Goal: Task Accomplishment & Management: Manage account settings

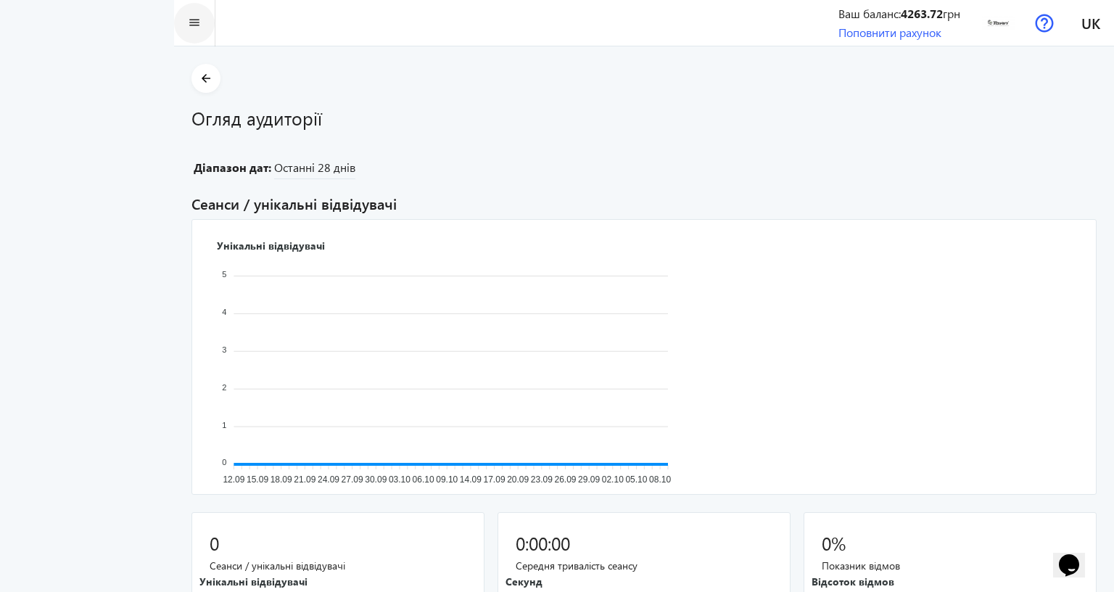
drag, startPoint x: 32, startPoint y: 70, endPoint x: 26, endPoint y: 22, distance: 48.2
click at [197, 70] on mat-icon "arrow_back" at bounding box center [206, 79] width 18 height 18
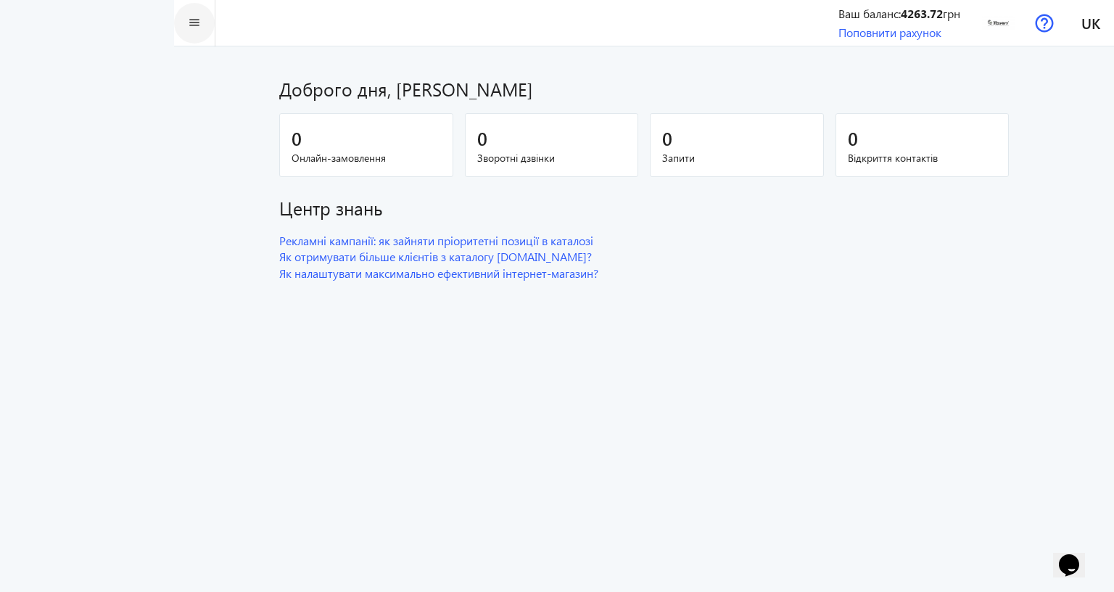
click at [186, 22] on mat-icon "menu" at bounding box center [195, 23] width 18 height 18
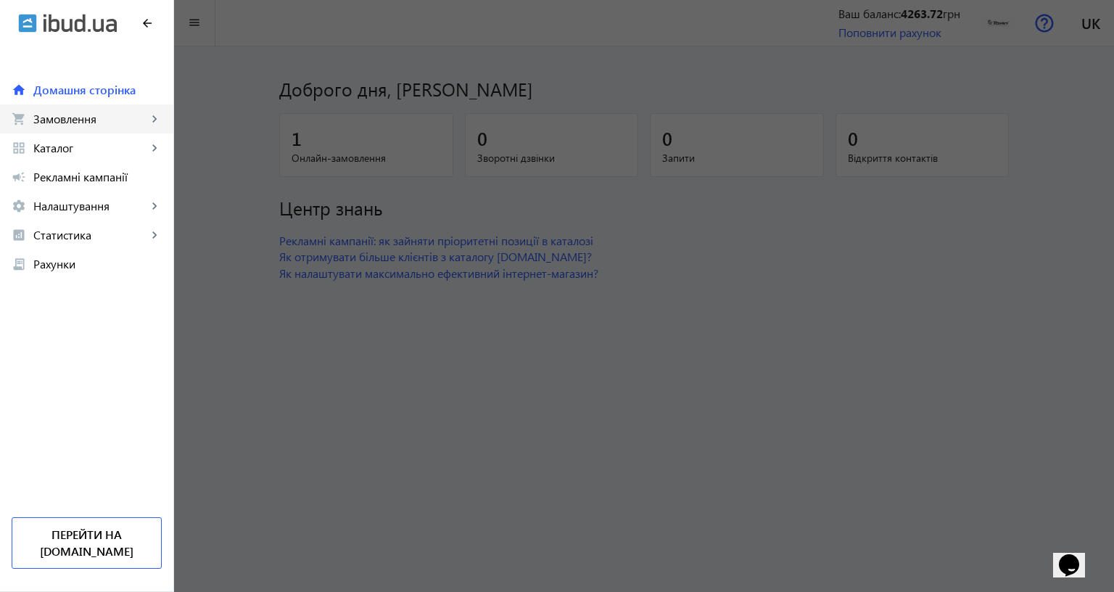
click at [84, 119] on span "Замовлення" at bounding box center [90, 119] width 114 height 15
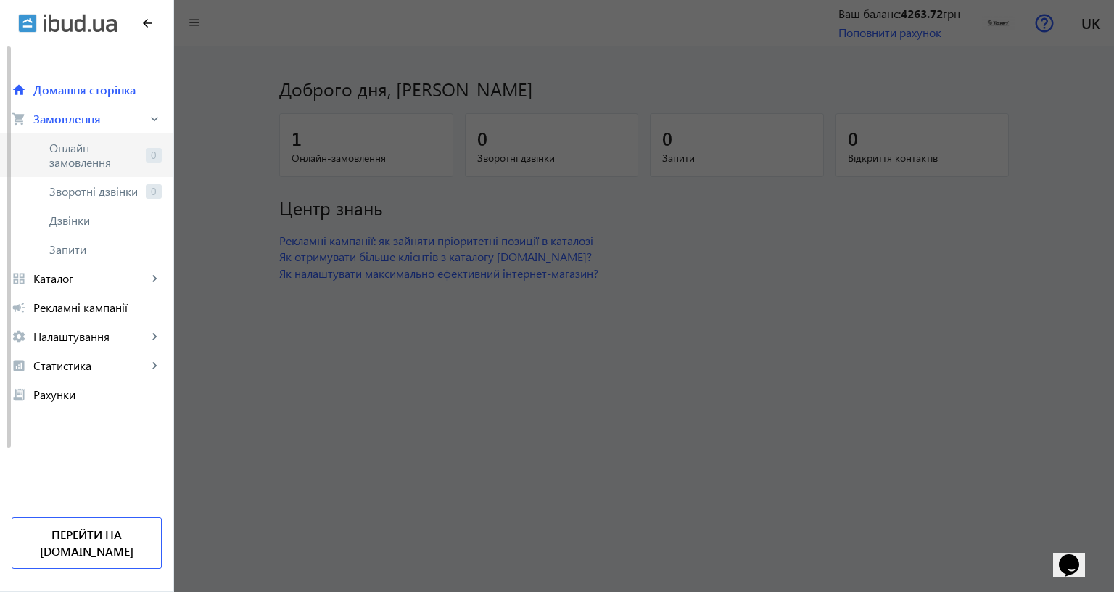
click at [89, 151] on span "Онлайн-замовлення" at bounding box center [94, 155] width 91 height 29
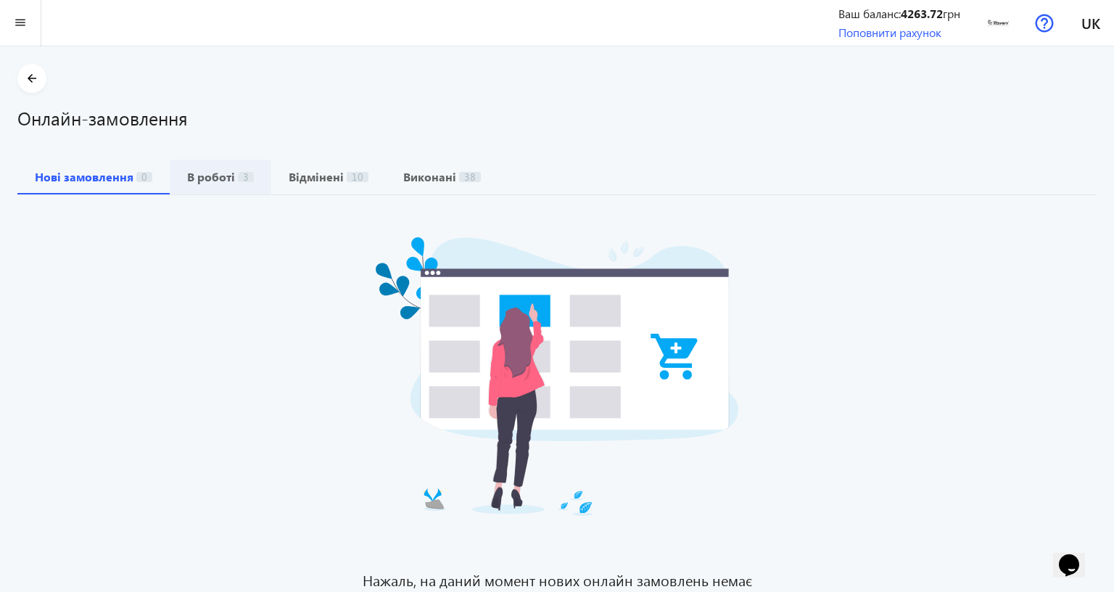
click at [215, 171] on b "В роботі" at bounding box center [211, 177] width 48 height 12
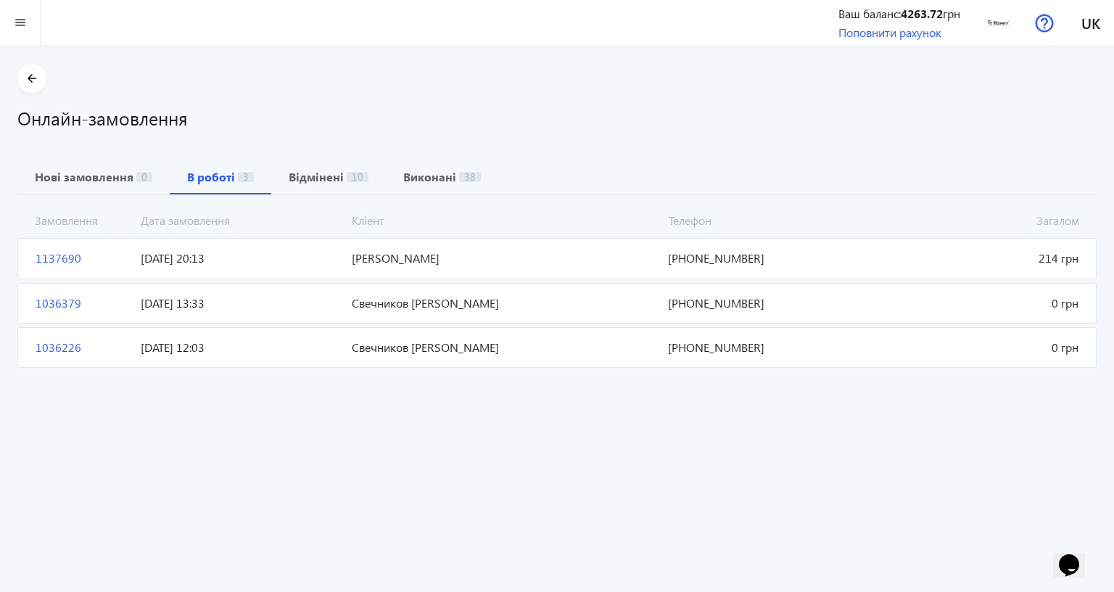
click at [53, 250] on span "1137690" at bounding box center [82, 258] width 105 height 16
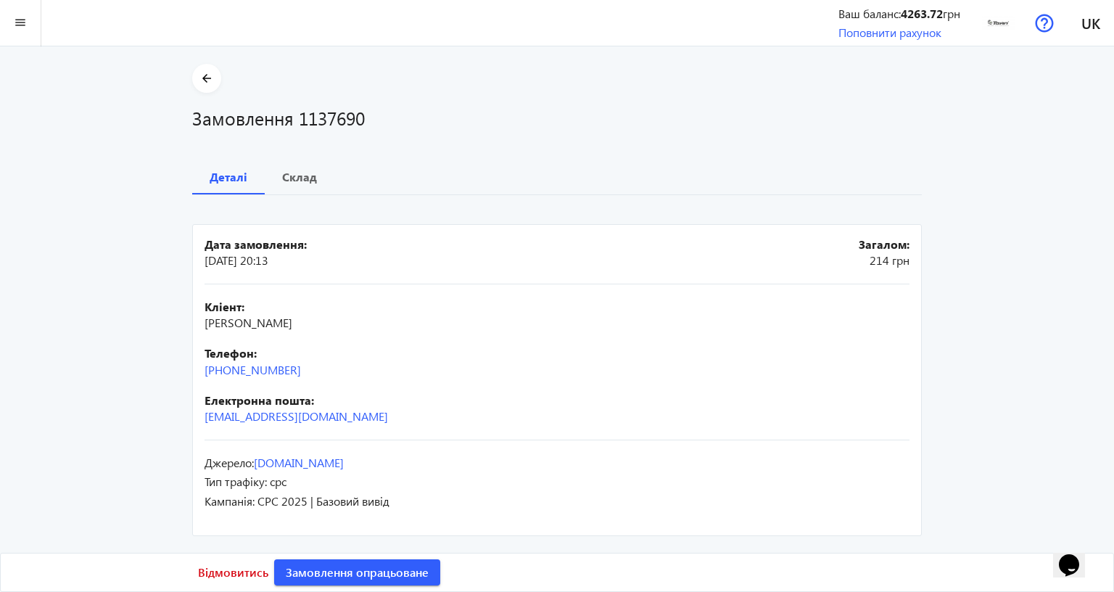
scroll to position [73, 0]
click at [282, 555] on span at bounding box center [357, 572] width 166 height 35
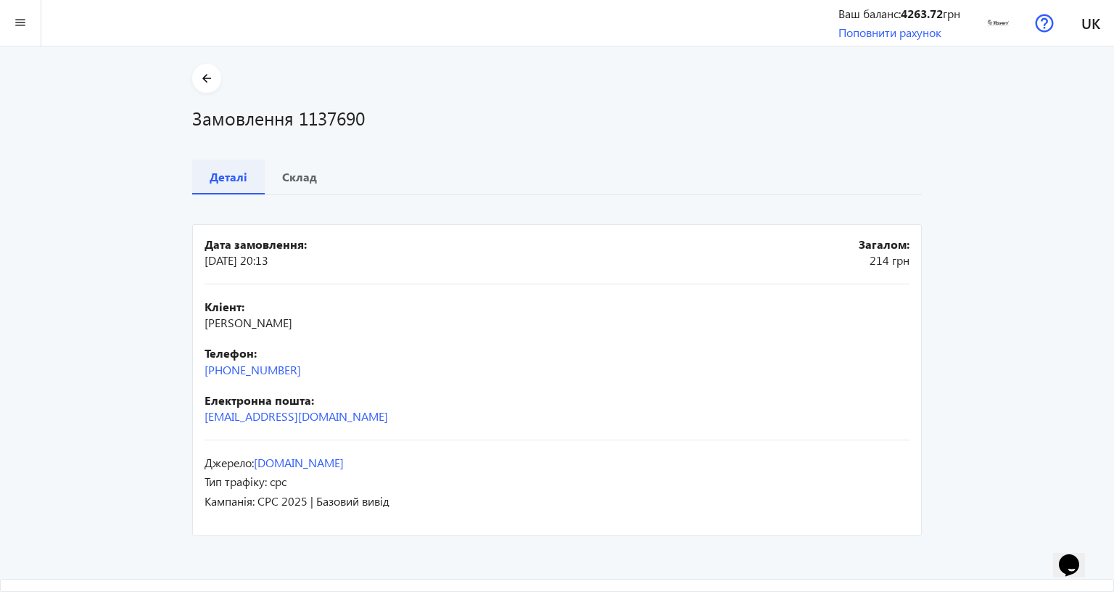
click at [210, 171] on b "Деталі" at bounding box center [229, 177] width 38 height 12
click at [282, 171] on b "Склад" at bounding box center [299, 177] width 35 height 12
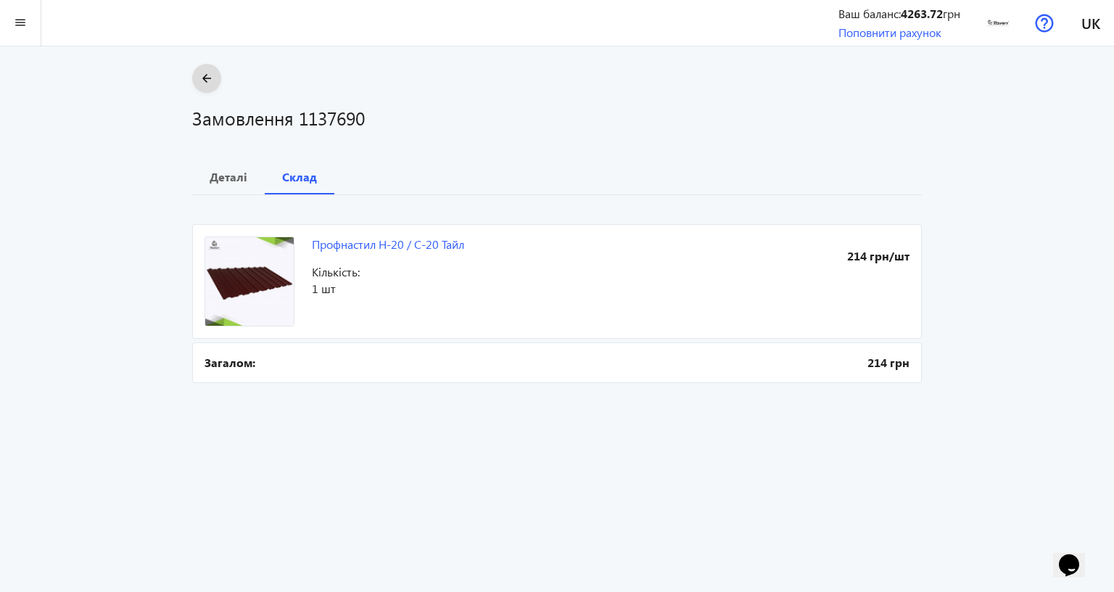
click at [198, 85] on mat-icon "arrow_back" at bounding box center [207, 79] width 18 height 18
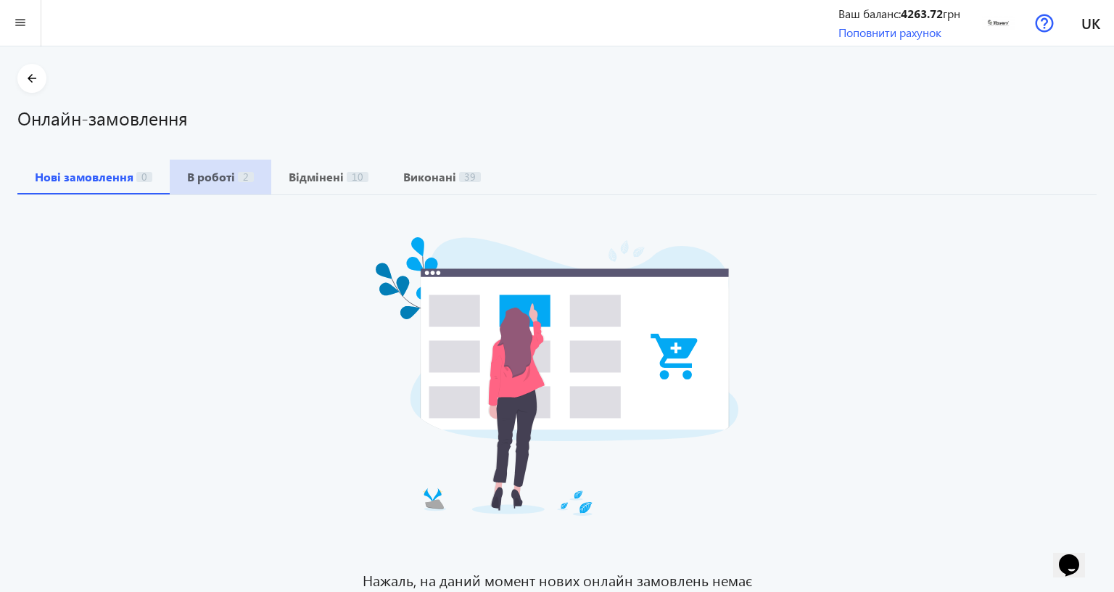
click at [221, 171] on b "В роботі" at bounding box center [211, 177] width 48 height 12
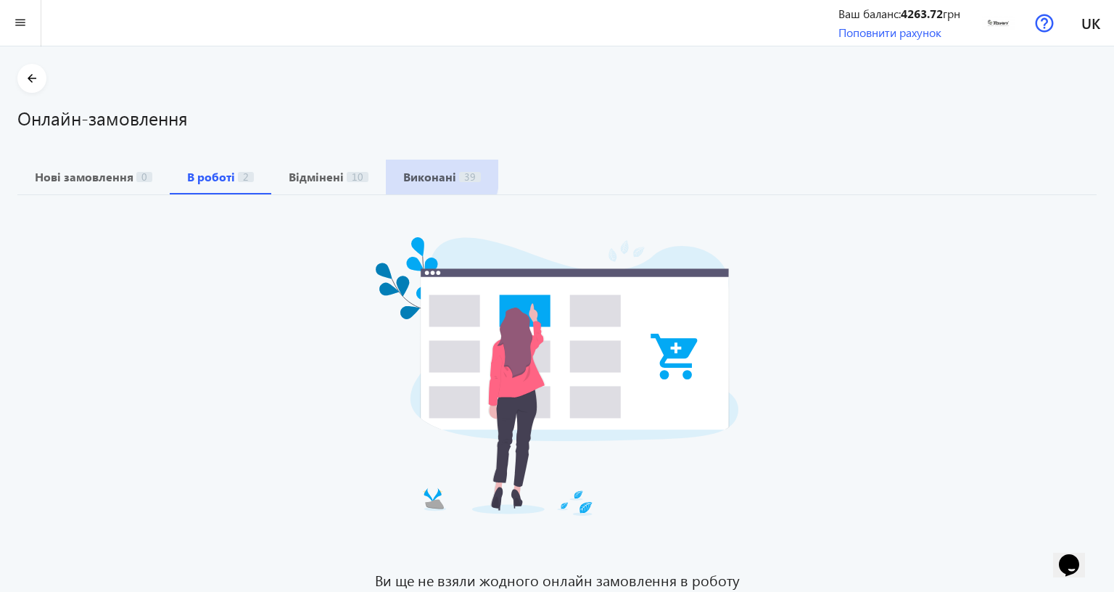
click at [424, 171] on b "Виконані" at bounding box center [429, 177] width 53 height 12
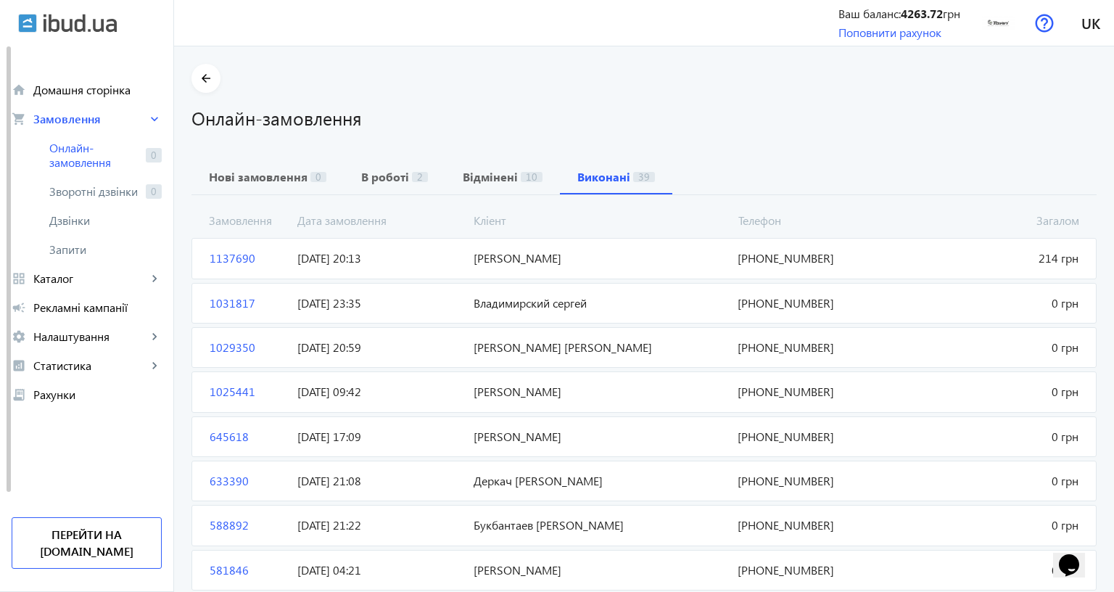
click at [749, 160] on div "Нові замовлення 0 В роботі 2 Відмінені 10 Виконані 39" at bounding box center [644, 177] width 905 height 35
click at [493, 179] on b "Відмінені" at bounding box center [490, 177] width 55 height 12
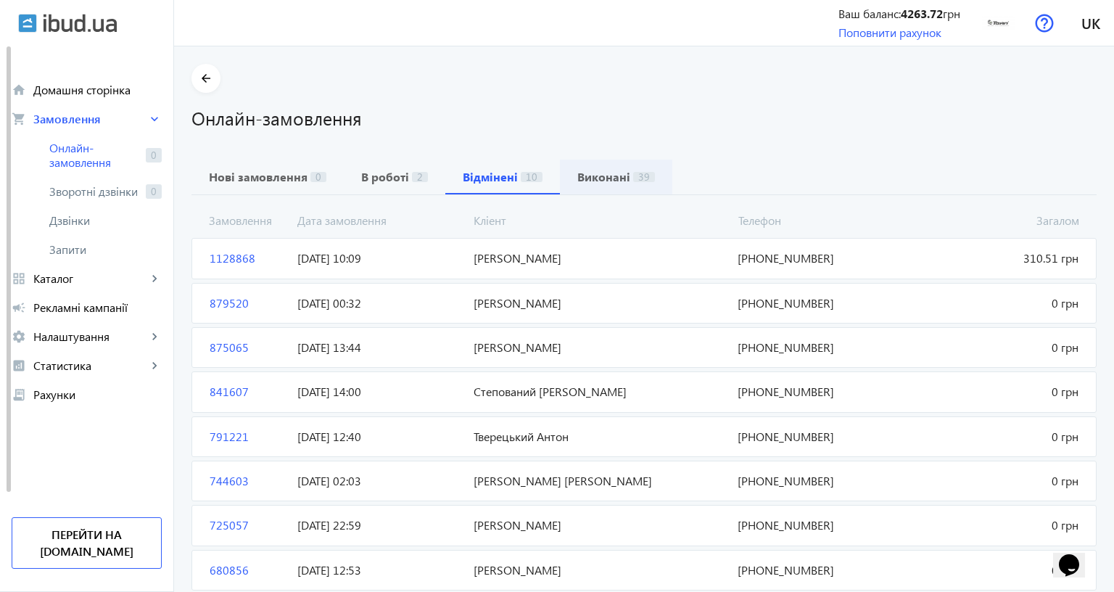
click at [578, 180] on b "Виконані" at bounding box center [604, 177] width 53 height 12
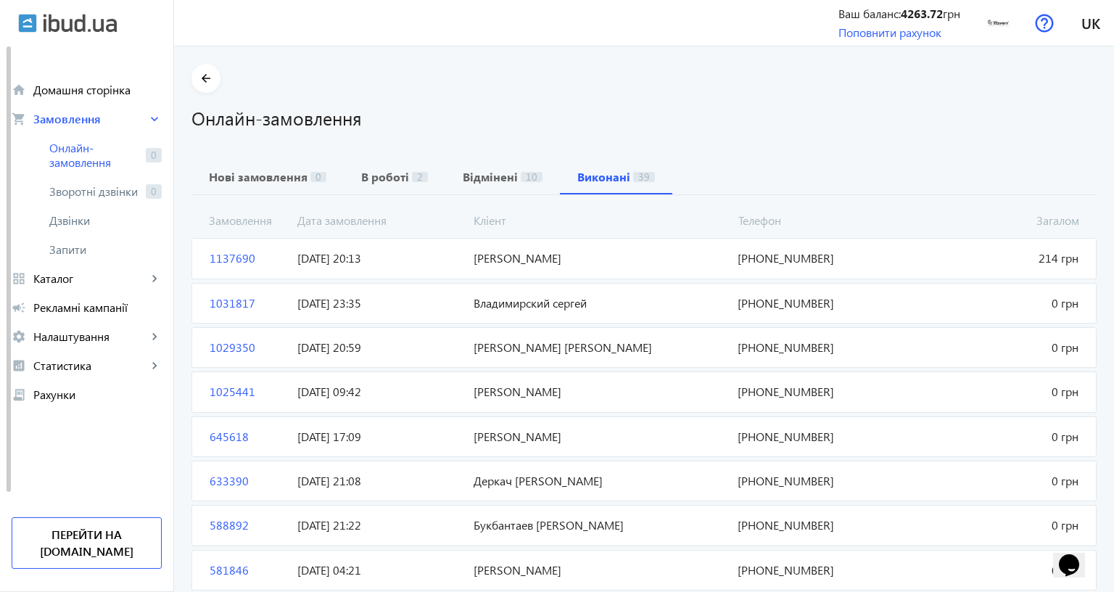
click at [745, 163] on div "Нові замовлення 0 В роботі 2 Відмінені 10 Виконані 39" at bounding box center [644, 177] width 905 height 35
click at [688, 259] on span "[PERSON_NAME]" at bounding box center [600, 258] width 264 height 16
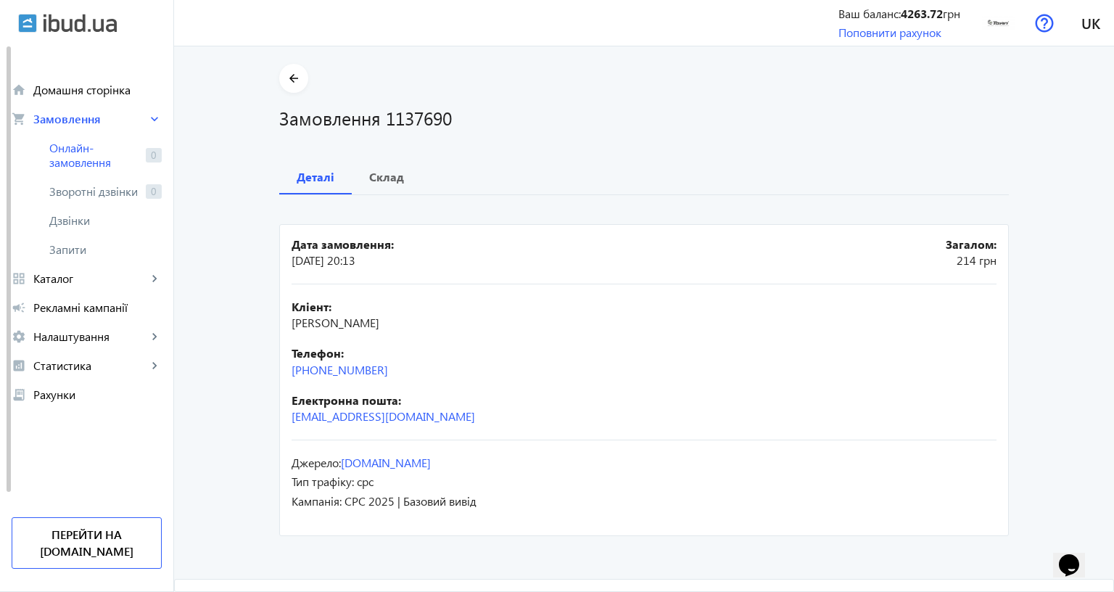
click at [644, 135] on div "arrow_back Замовлення 1137690 Деталі Склад Дата замовлення: [DATE] 20:13 Загало…" at bounding box center [644, 302] width 765 height 476
click at [54, 336] on span "Налаштування" at bounding box center [90, 336] width 114 height 15
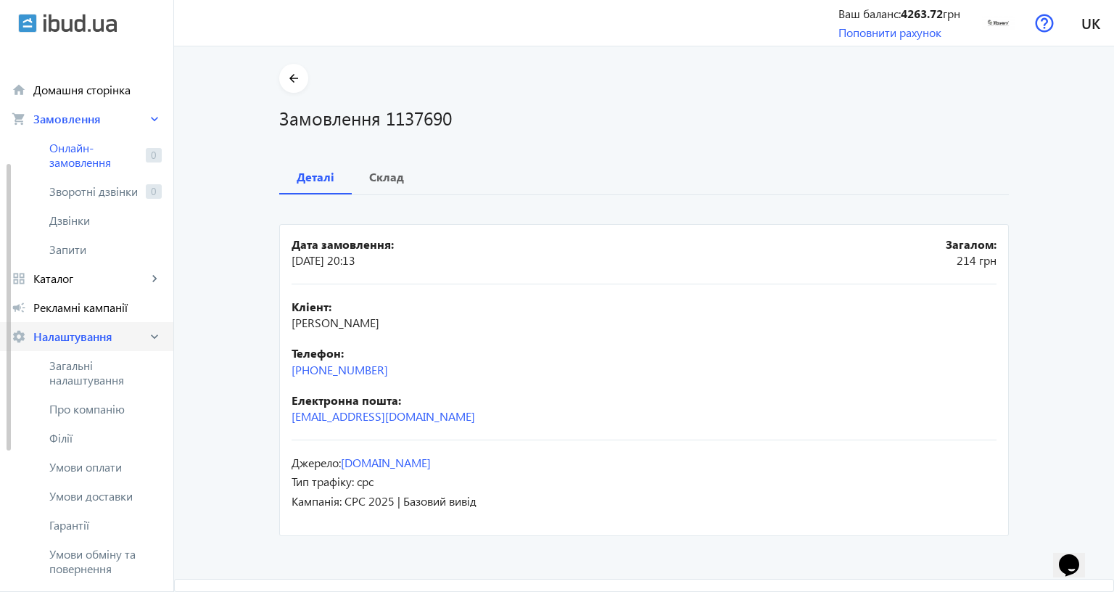
scroll to position [218, 0]
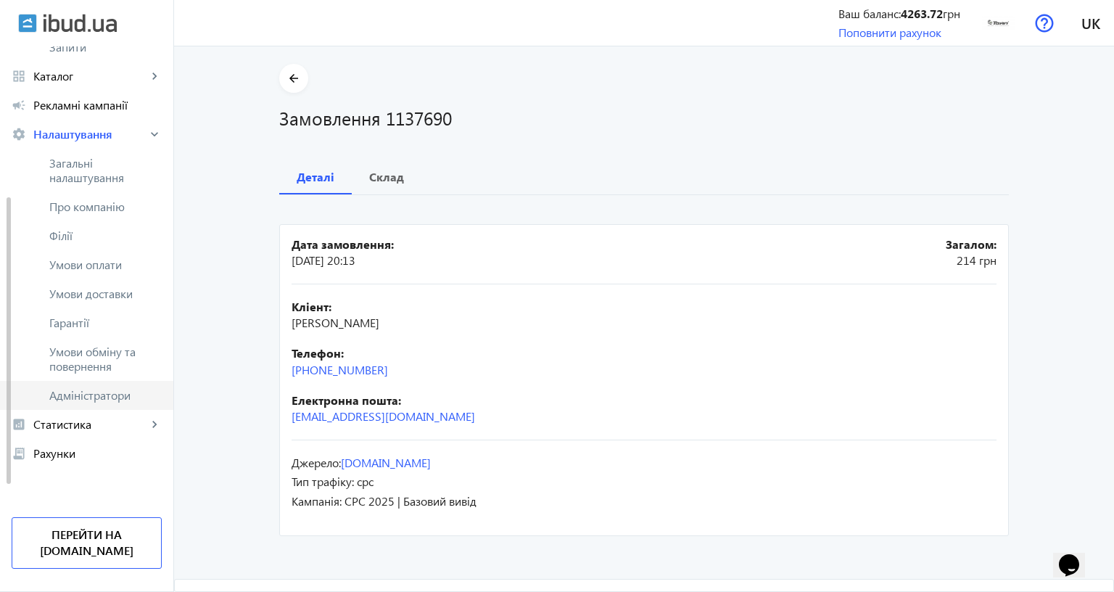
click at [95, 388] on span "Адміністратори" at bounding box center [105, 395] width 112 height 15
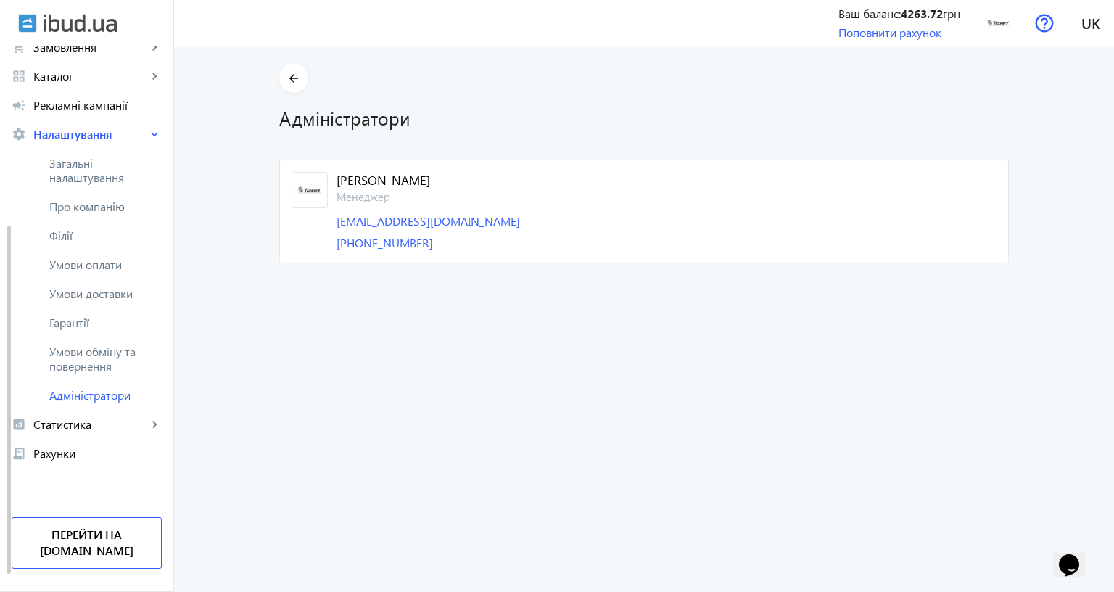
scroll to position [87, 0]
click at [412, 180] on link "[PERSON_NAME]" at bounding box center [667, 180] width 660 height 17
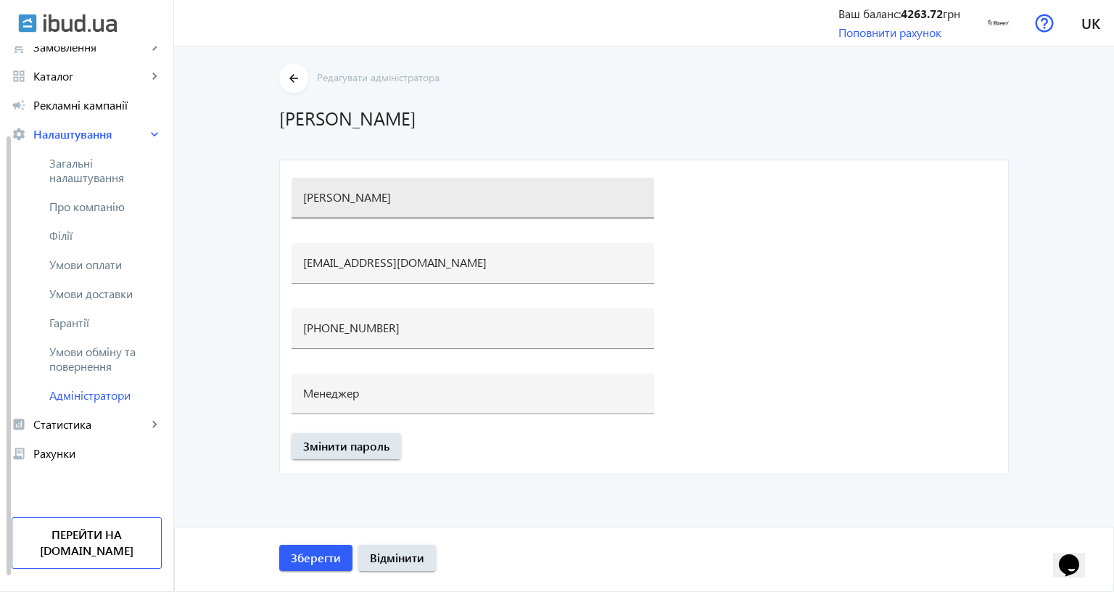
click at [423, 200] on input "[PERSON_NAME]" at bounding box center [473, 196] width 340 height 15
click at [424, 200] on input "[PERSON_NAME]" at bounding box center [473, 196] width 340 height 15
type input "[PERSON_NAME]"
click at [341, 550] on span "Зберегти" at bounding box center [316, 558] width 50 height 16
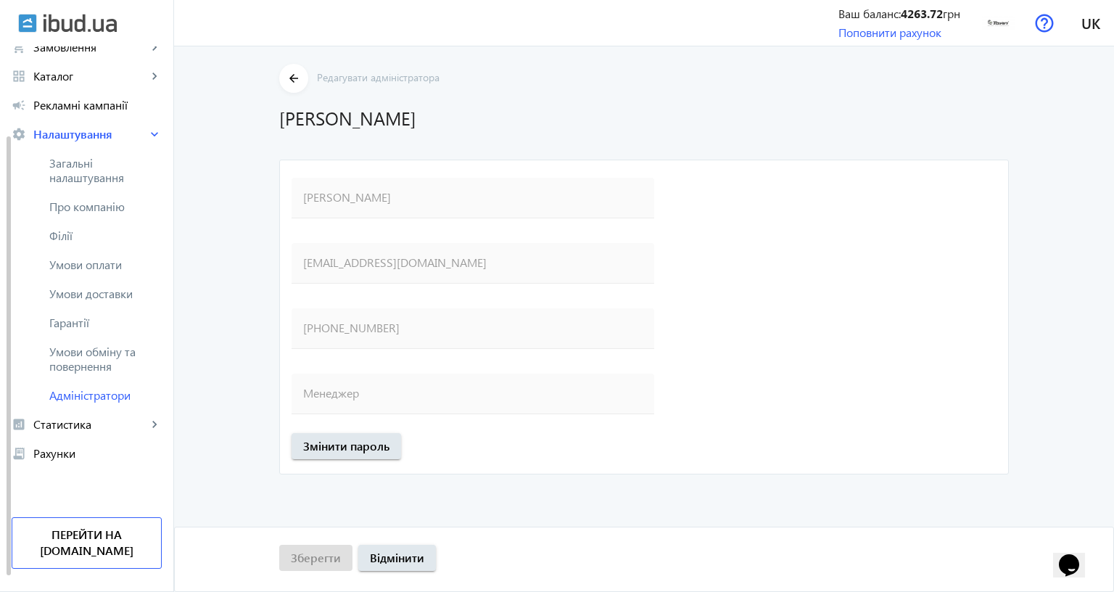
click at [569, 487] on admin-edit "arrow_back Редагувати адміністратора [PERSON_NAME] [EMAIL_ADDRESS][DOMAIN_NAME]…" at bounding box center [644, 319] width 940 height 546
click at [303, 73] on mat-icon "arrow_back" at bounding box center [294, 79] width 18 height 18
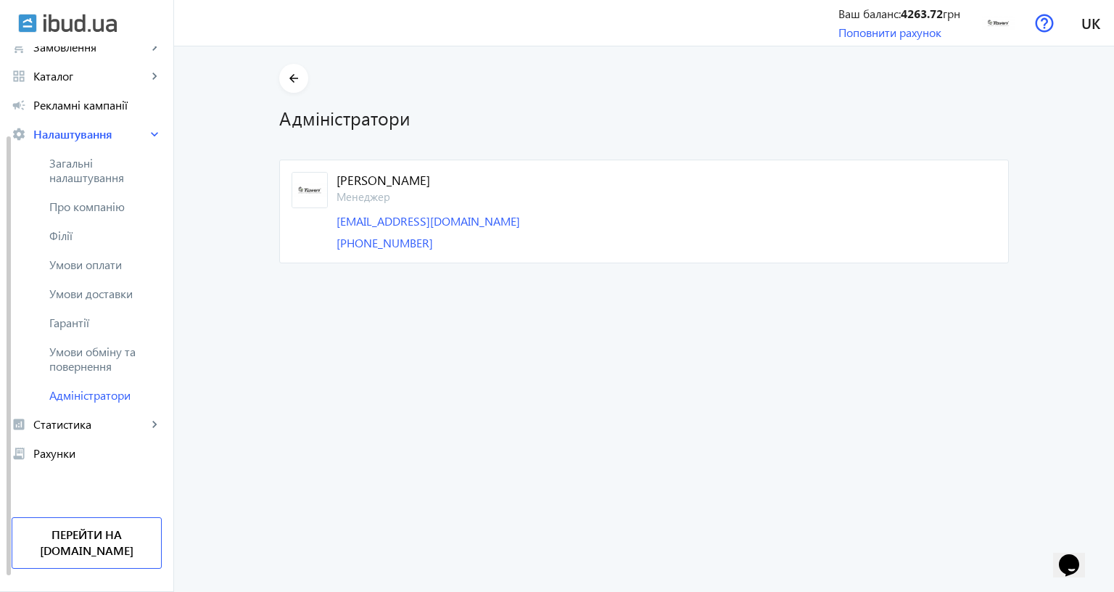
click at [472, 320] on administrators-list "arrow_back Адміністратори [PERSON_NAME] [EMAIL_ADDRESS][DOMAIN_NAME] [PHONE_NUM…" at bounding box center [644, 319] width 940 height 546
